Goal: Task Accomplishment & Management: Use online tool/utility

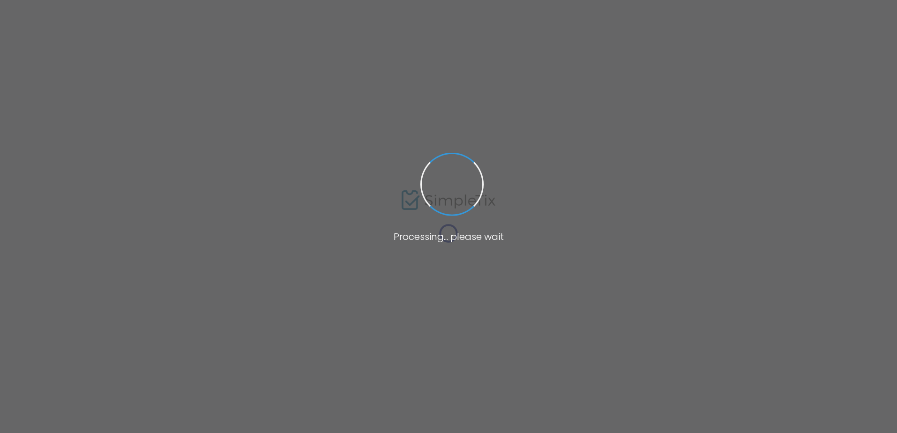
click at [448, 156] on span at bounding box center [452, 184] width 90 height 90
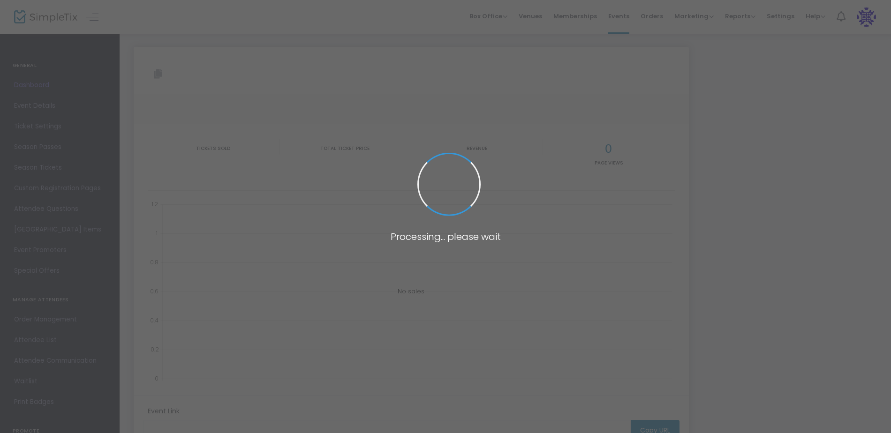
type input "https://www.simpletix.com/e/the-beauty-icon-awards-2025-tickets-230798"
